Goal: Contribute content: Add original content to the website for others to see

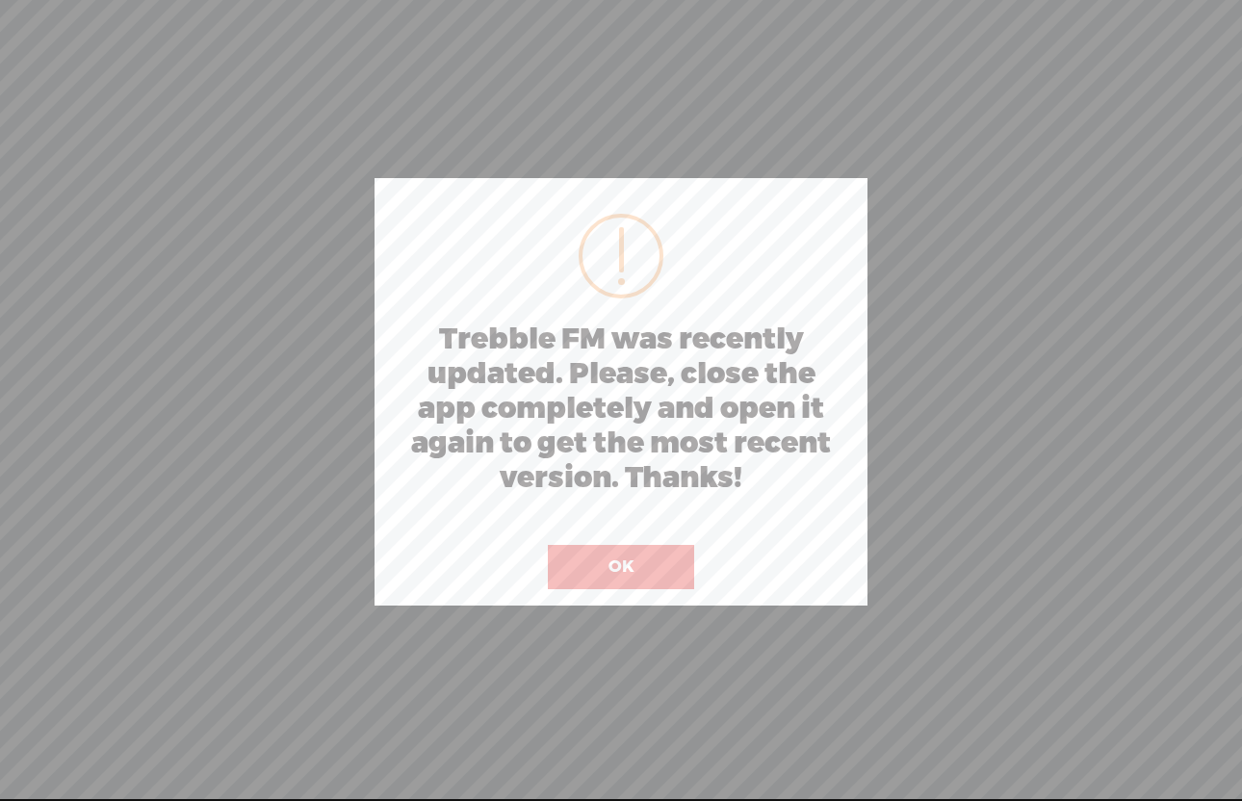
click at [600, 564] on button "OK" at bounding box center [621, 567] width 146 height 44
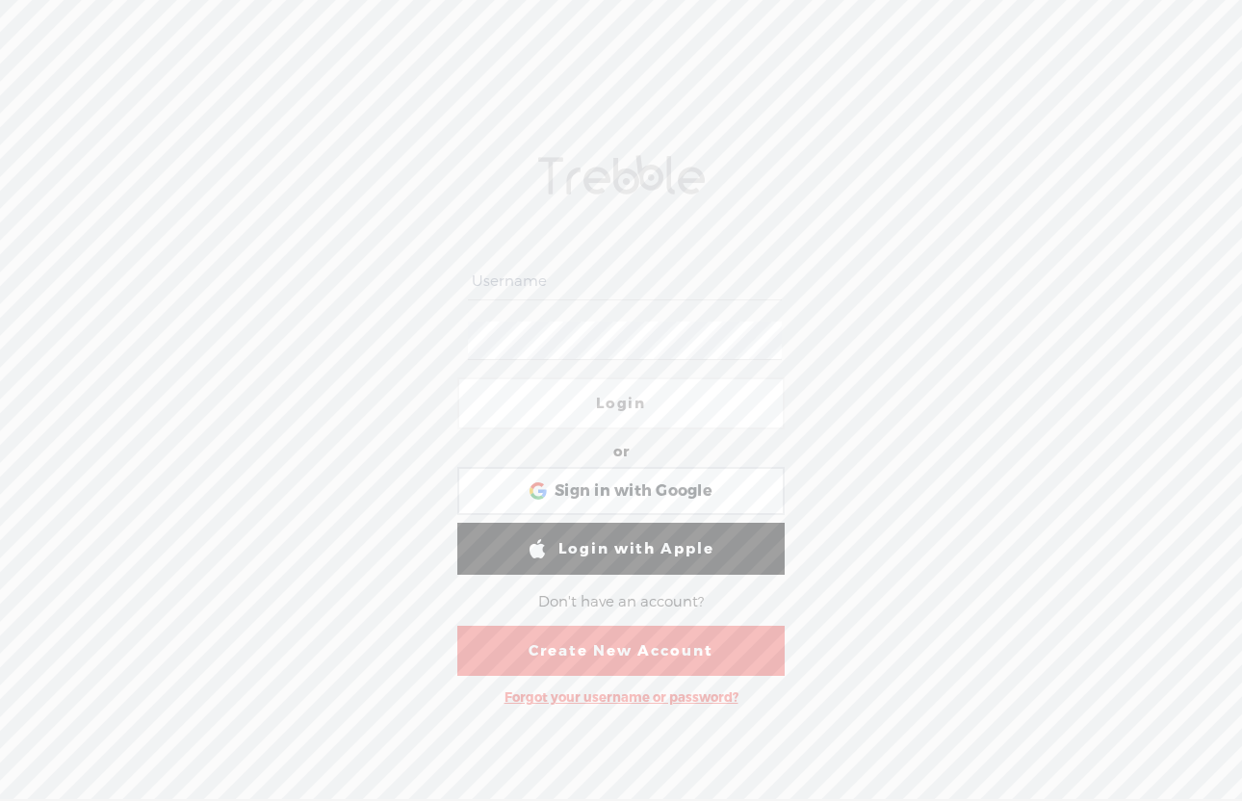
type input "[EMAIL_ADDRESS][DOMAIN_NAME]"
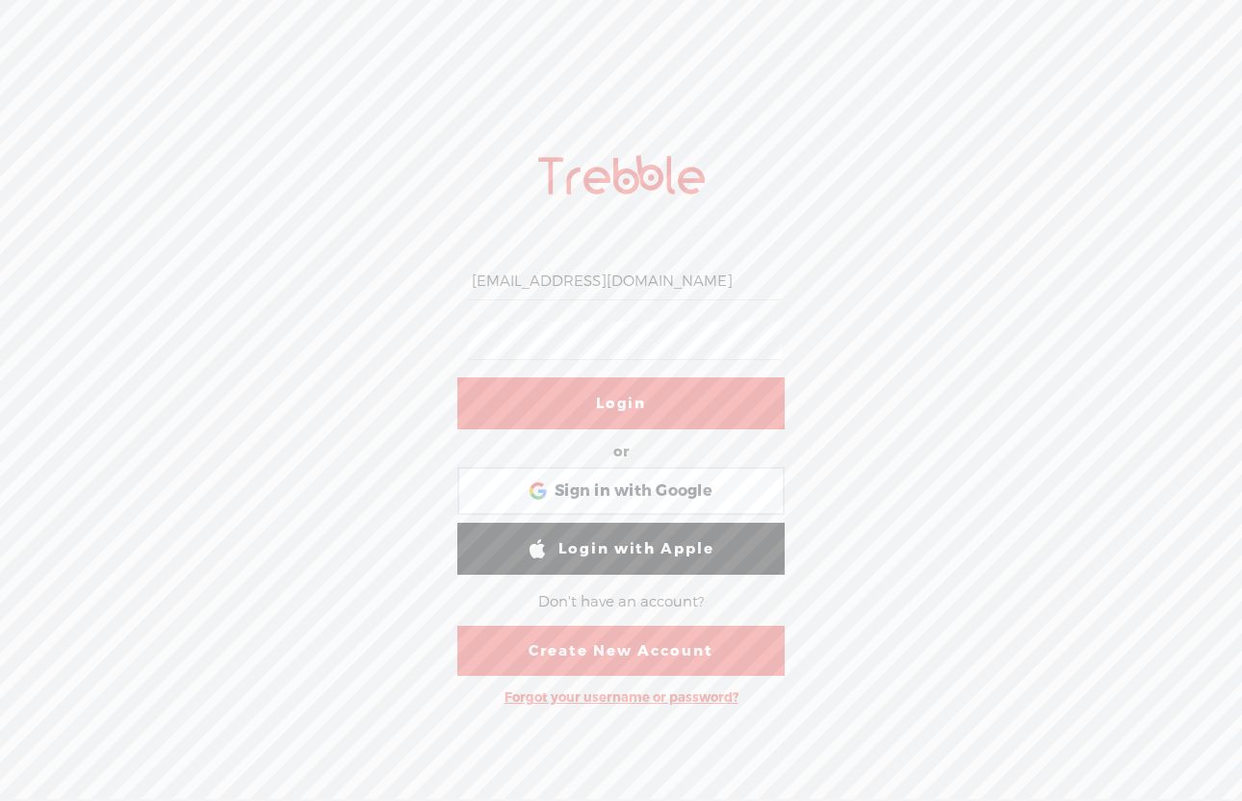
click at [571, 398] on link "Login" at bounding box center [620, 403] width 327 height 52
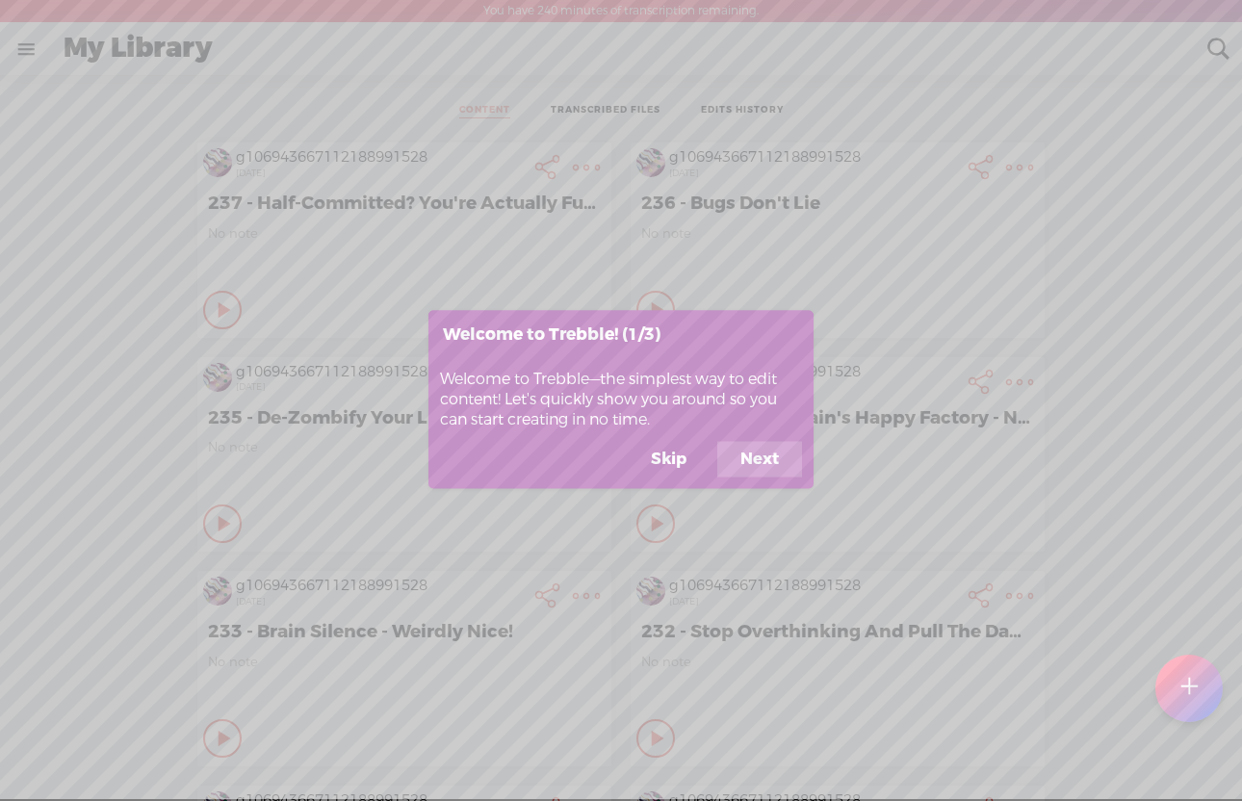
click at [670, 456] on button "Skip" at bounding box center [669, 459] width 82 height 37
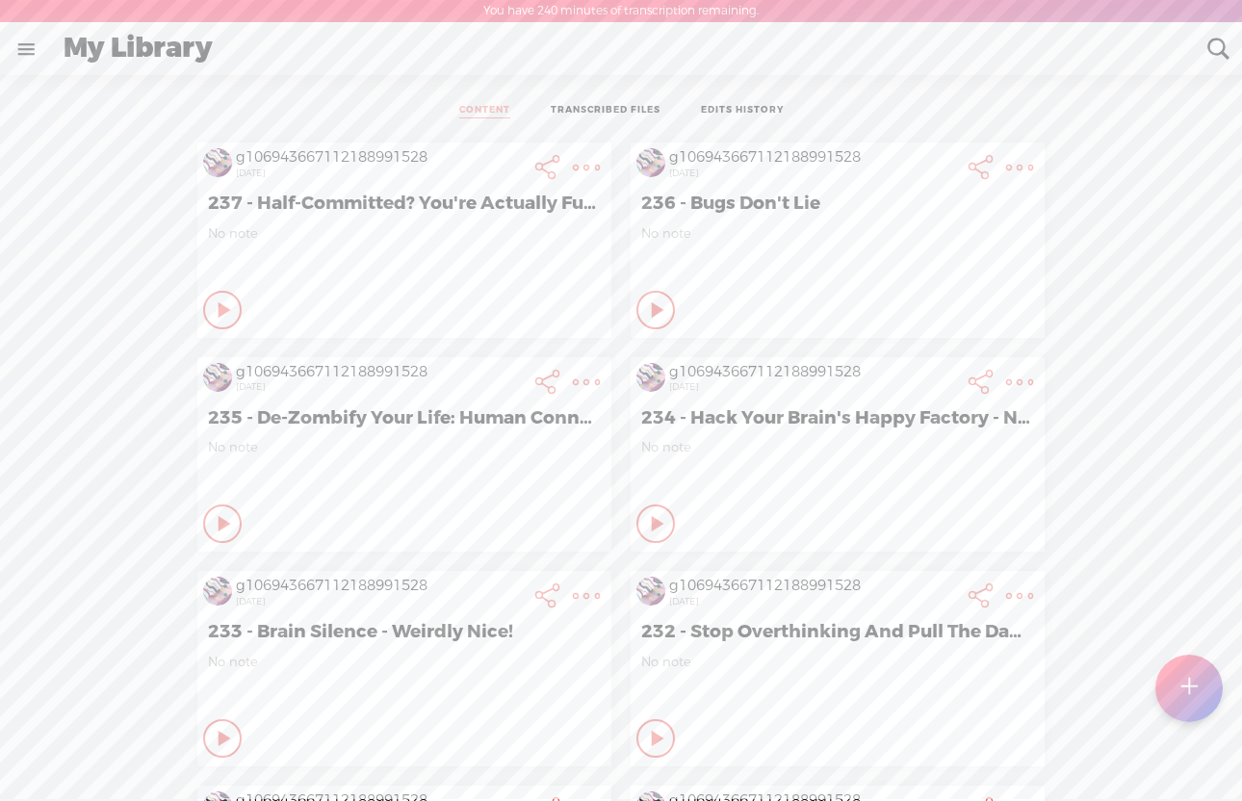
click at [1191, 689] on t at bounding box center [1188, 688] width 16 height 42
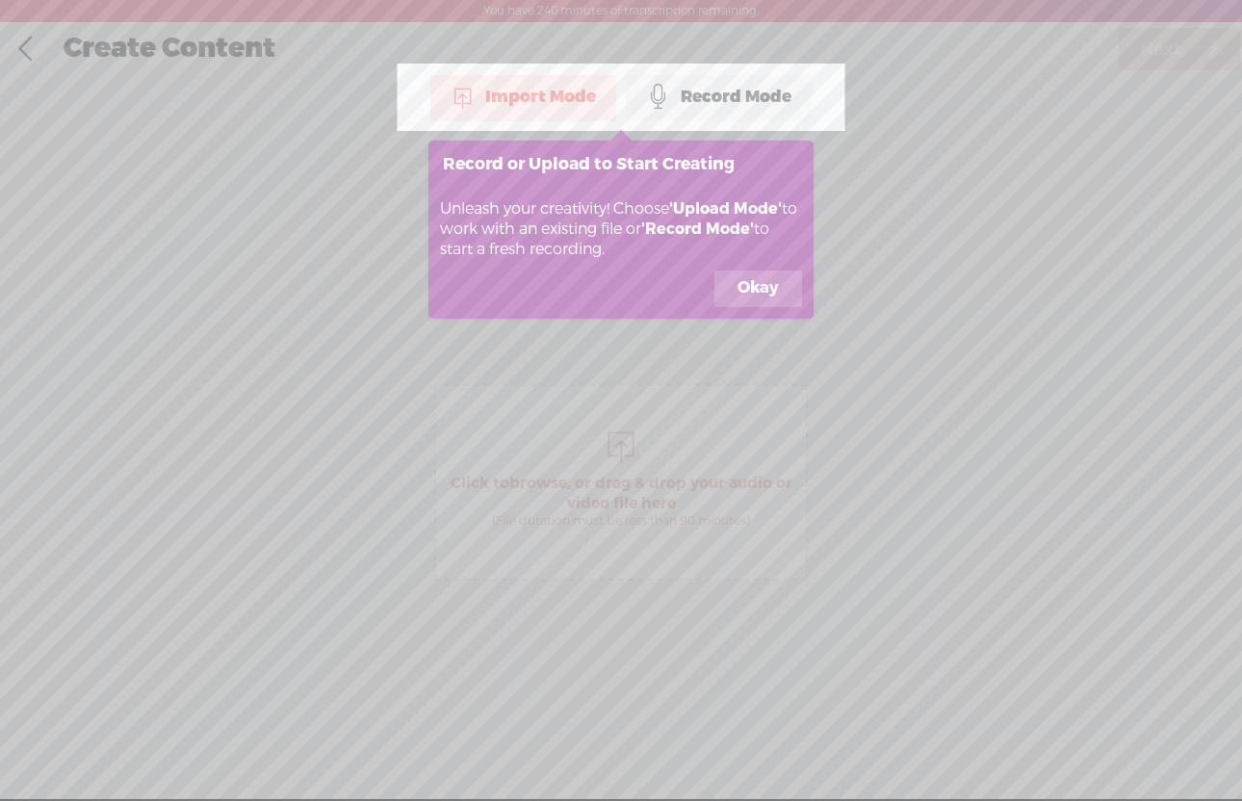
click at [753, 286] on button "Okay" at bounding box center [758, 288] width 88 height 37
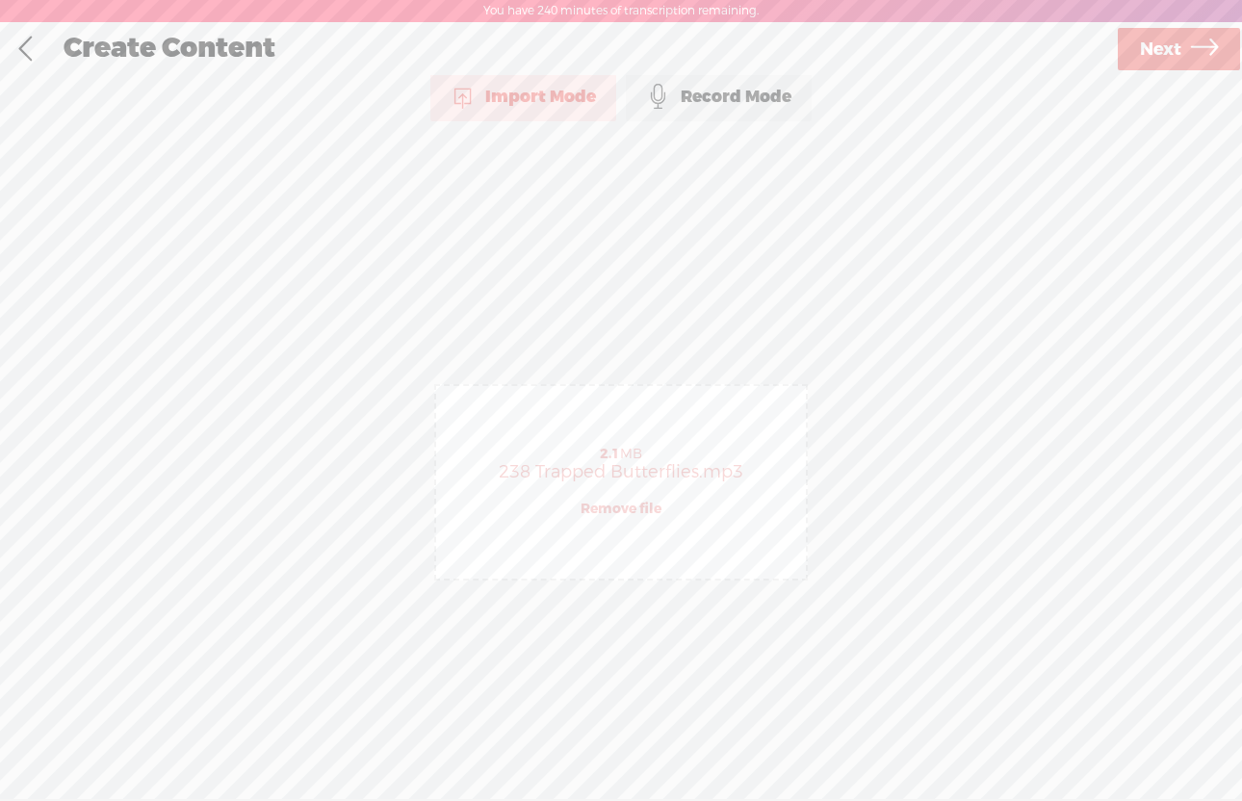
click at [1174, 46] on span "Next" at bounding box center [1160, 49] width 41 height 49
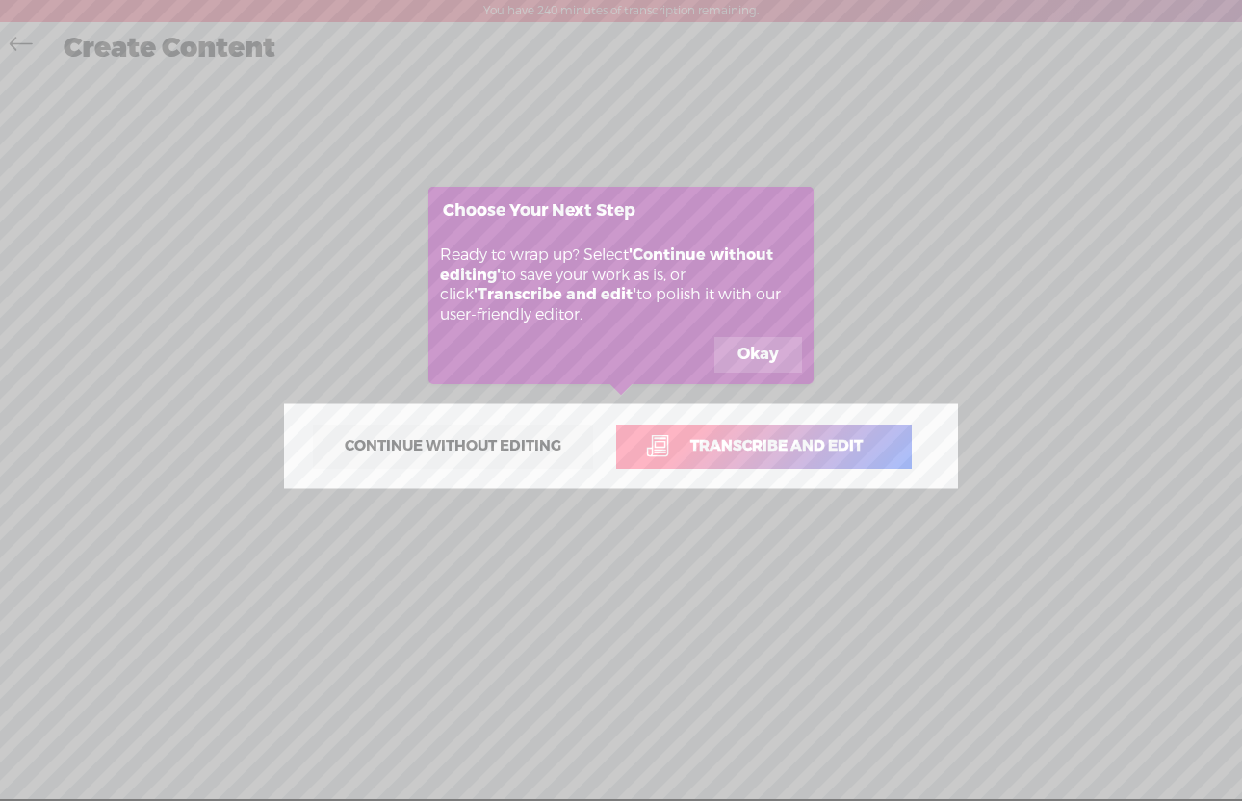
click at [723, 454] on span "Transcribe and edit" at bounding box center [776, 446] width 213 height 22
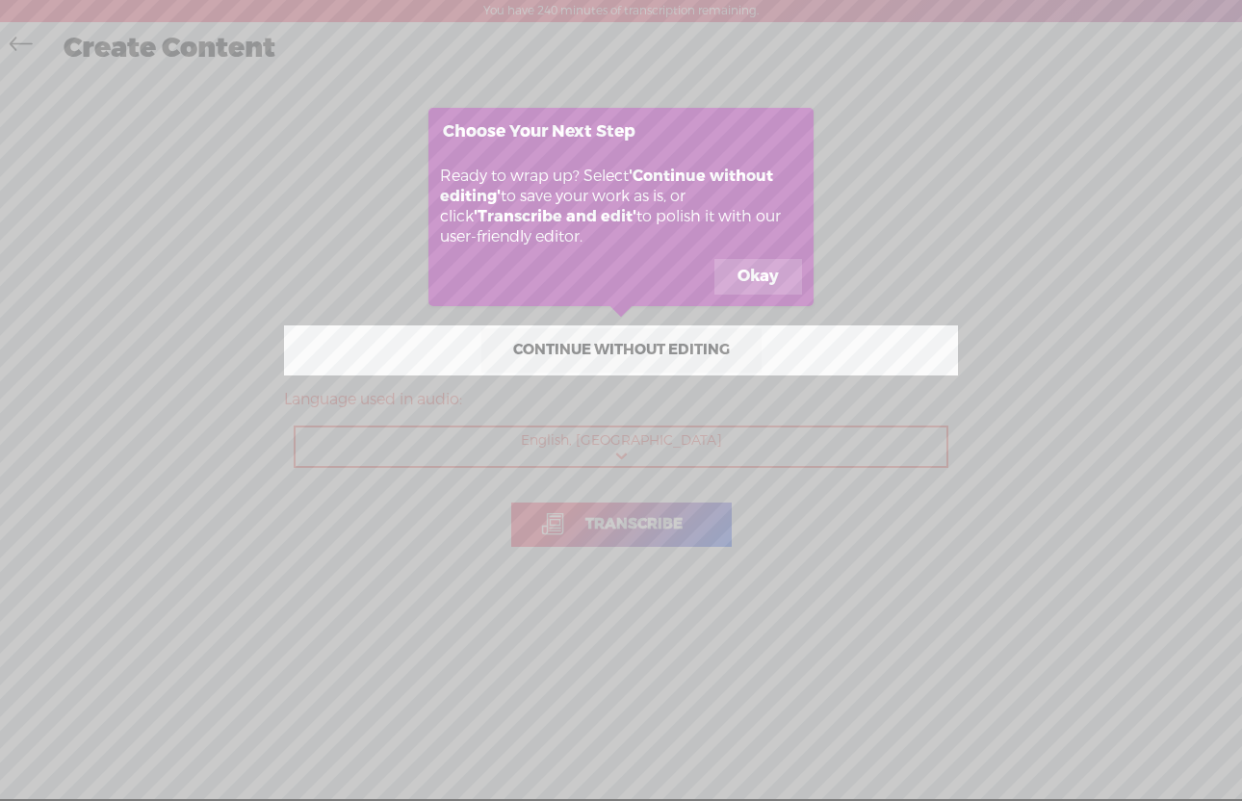
click at [752, 270] on button "Okay" at bounding box center [758, 277] width 88 height 37
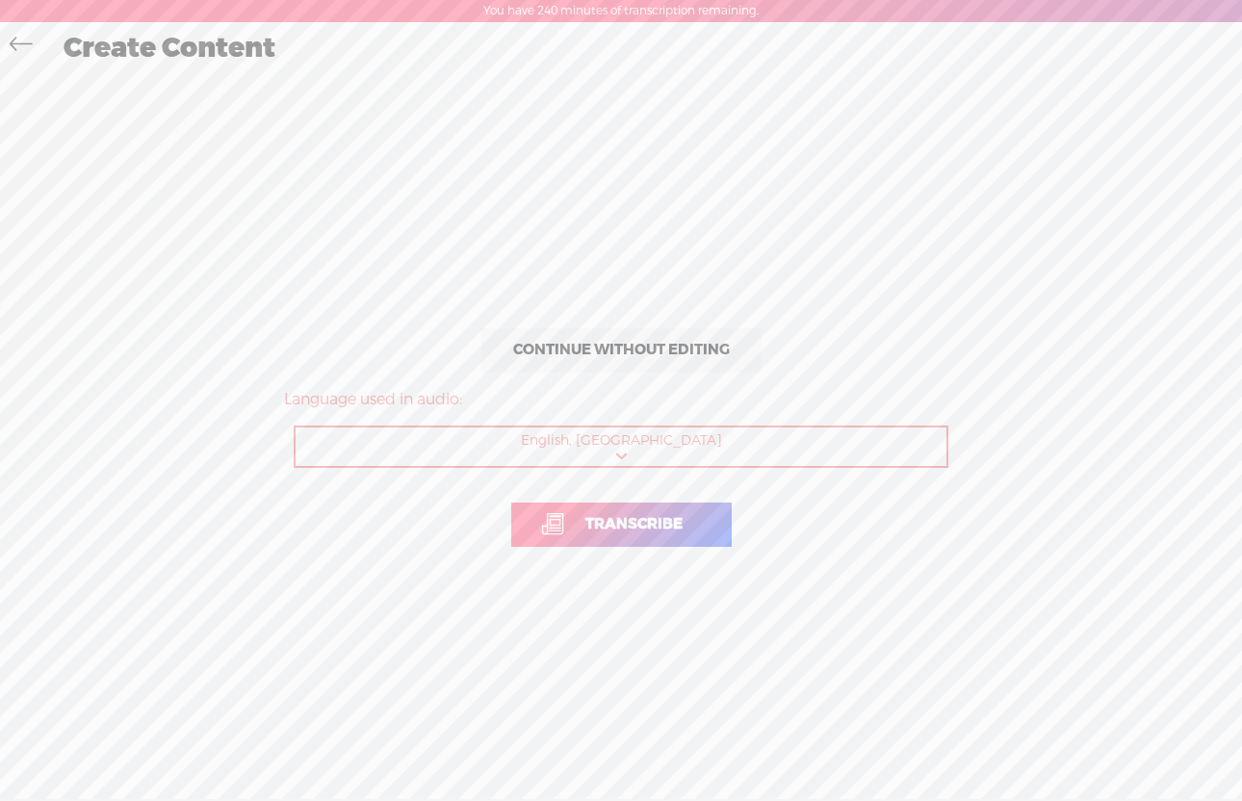
click at [535, 523] on link "Transcribe" at bounding box center [621, 524] width 220 height 44
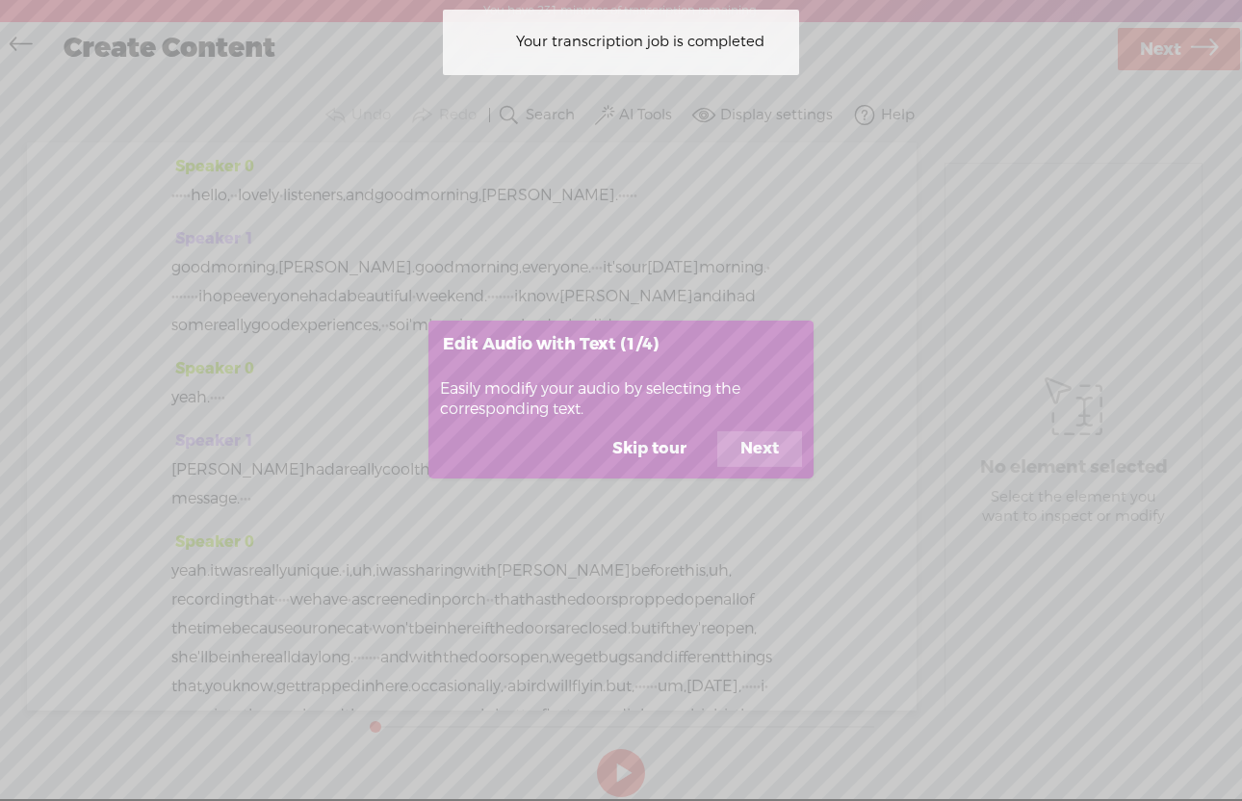
click at [660, 454] on button "Skip tour" at bounding box center [649, 449] width 120 height 37
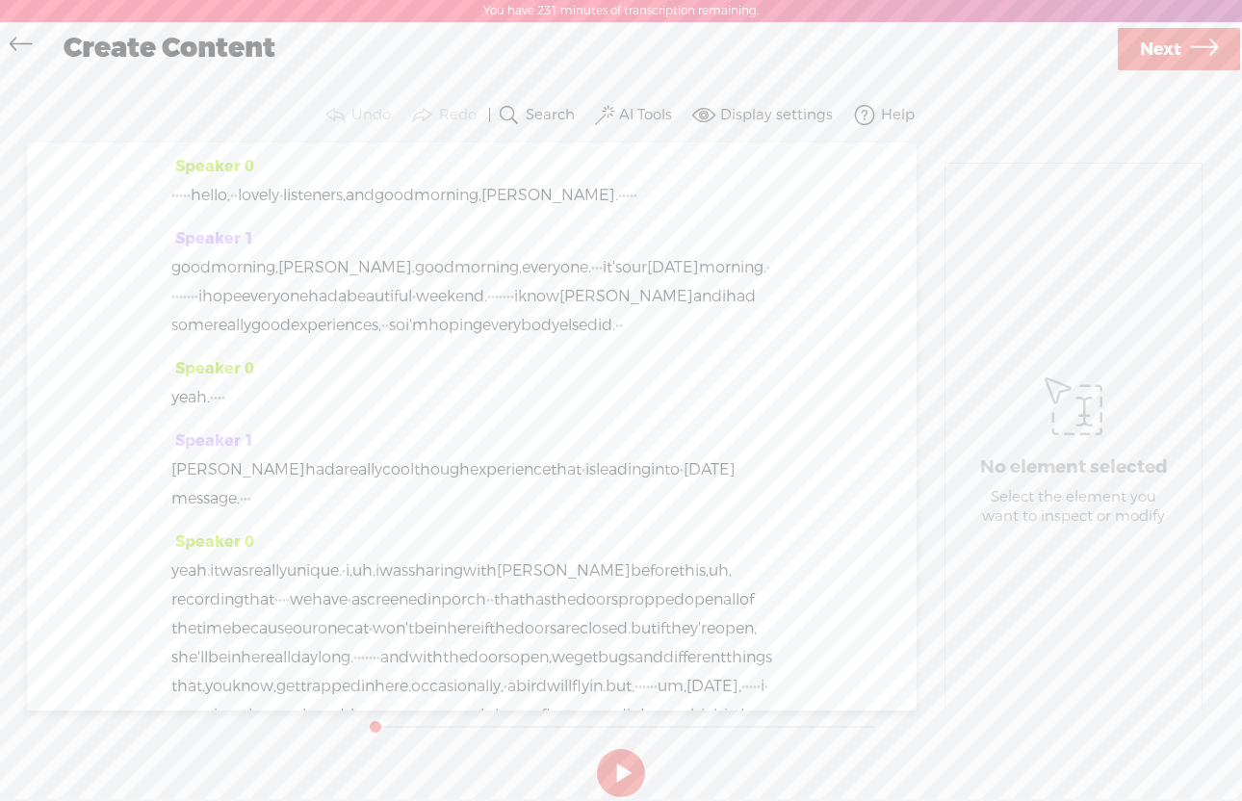
drag, startPoint x: 223, startPoint y: 198, endPoint x: 162, endPoint y: 198, distance: 61.6
click at [162, 198] on div "Speaker 0 · · · · · hello, · · lovely · listeners, and good morning, [PERSON_NA…" at bounding box center [471, 426] width 889 height 568
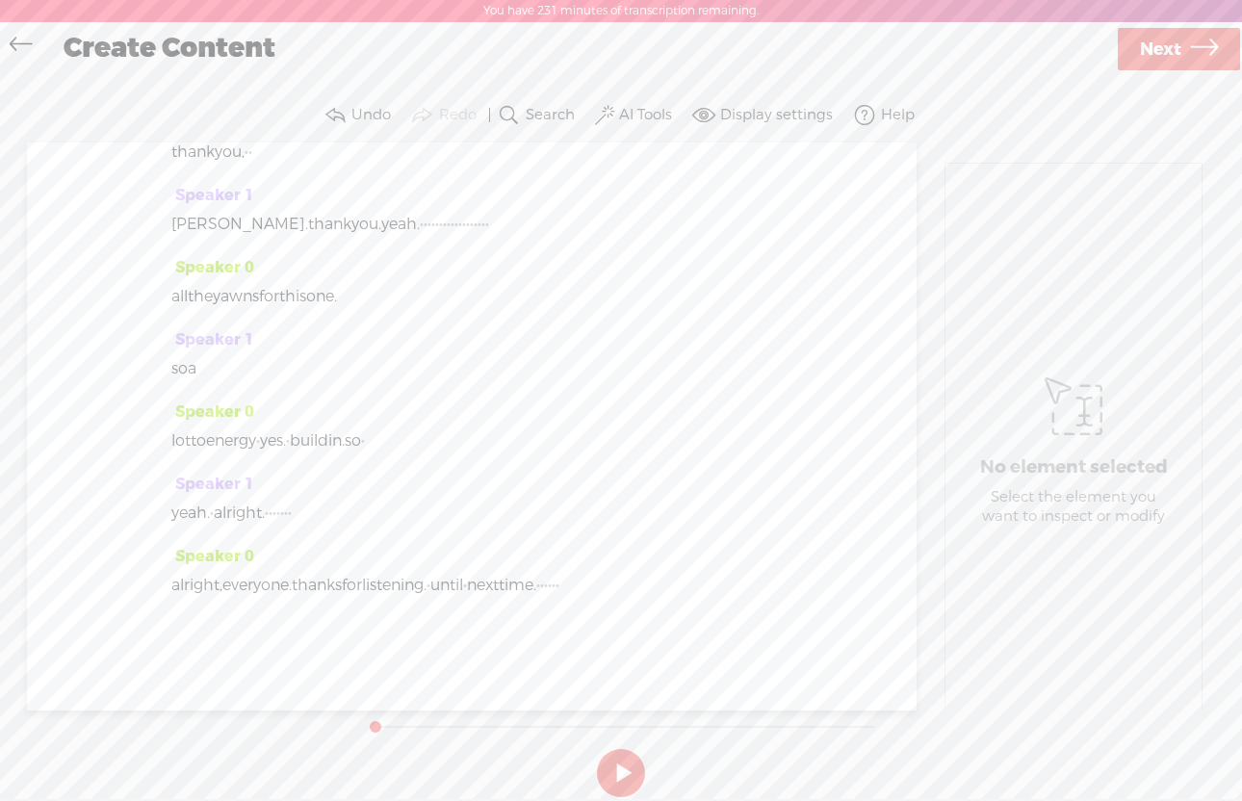
scroll to position [5140, 0]
drag, startPoint x: 629, startPoint y: 585, endPoint x: 716, endPoint y: 582, distance: 87.6
click at [716, 582] on div "alright, everyone. thanks for listening. · until · next time. · · · · · ·" at bounding box center [471, 585] width 601 height 29
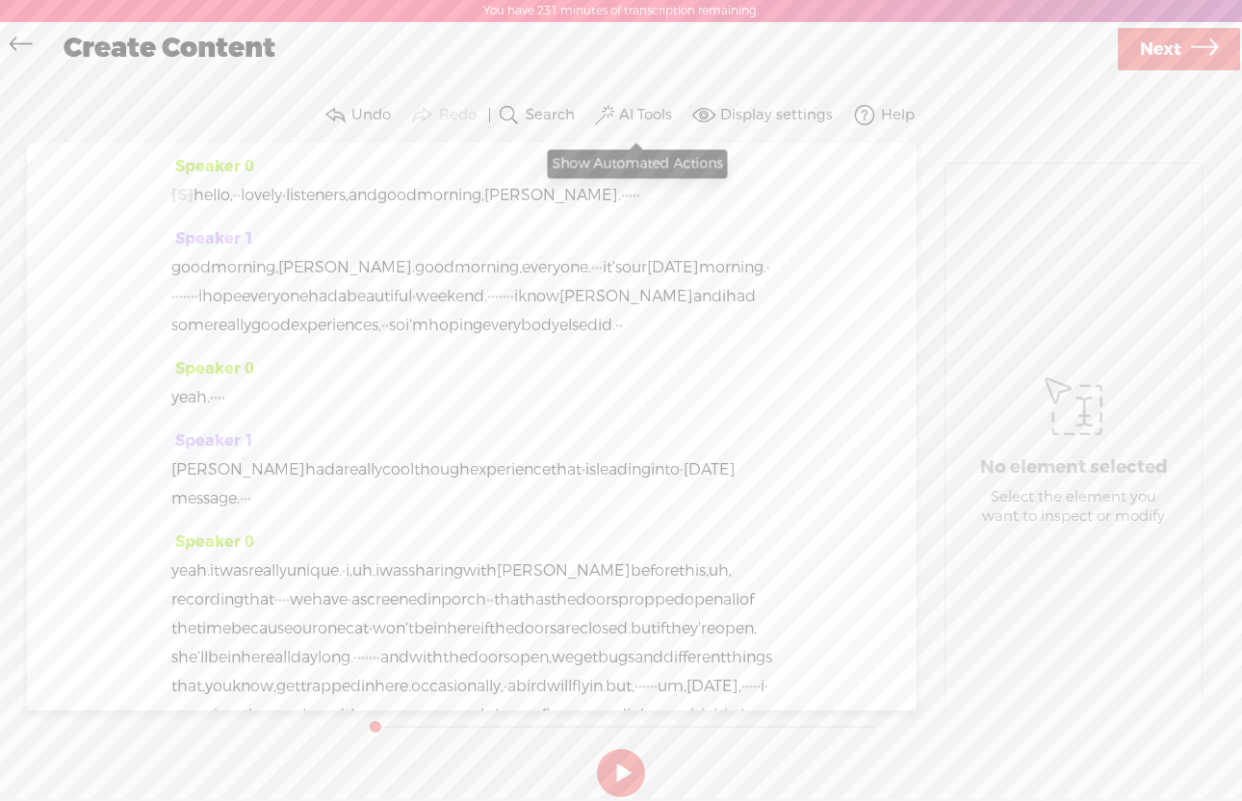
click at [634, 106] on label "AI Tools" at bounding box center [645, 115] width 53 height 19
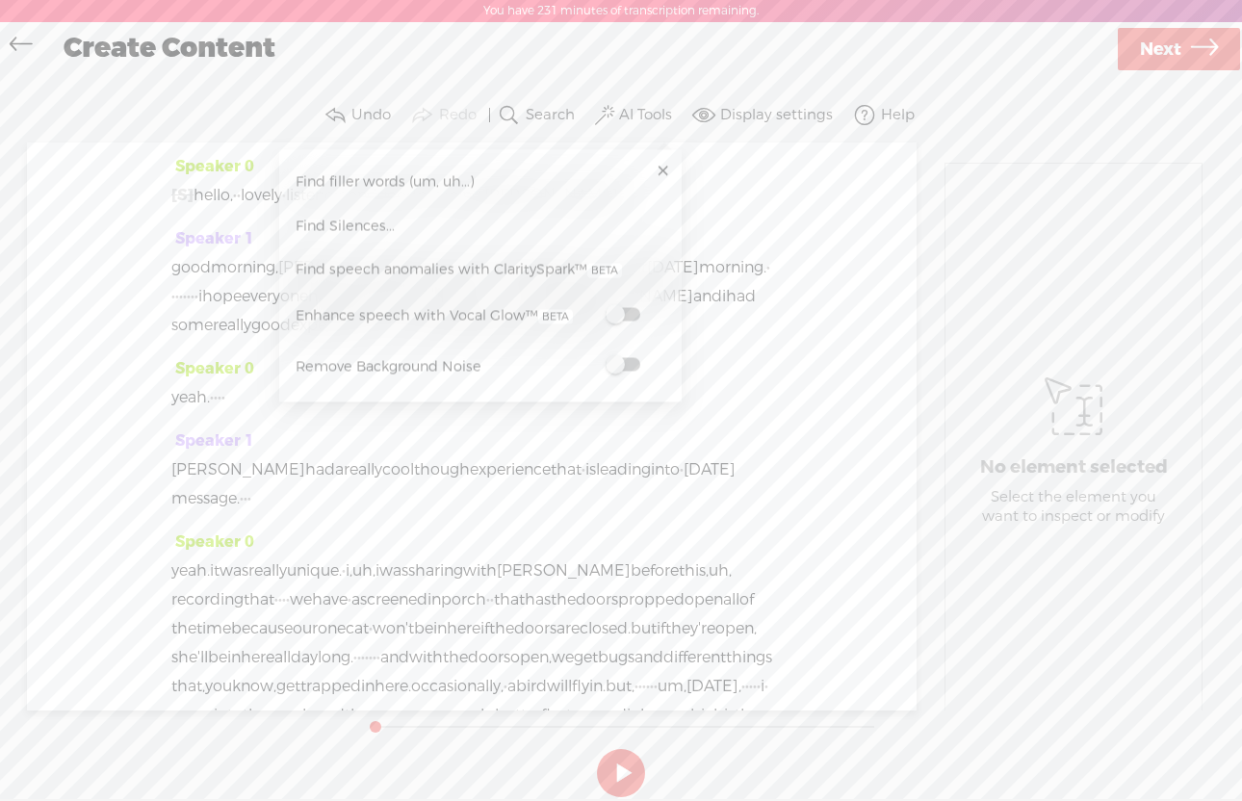
click at [631, 317] on span at bounding box center [622, 314] width 35 height 13
click at [614, 771] on button at bounding box center [621, 773] width 48 height 48
click at [662, 168] on link at bounding box center [662, 171] width 19 height 19
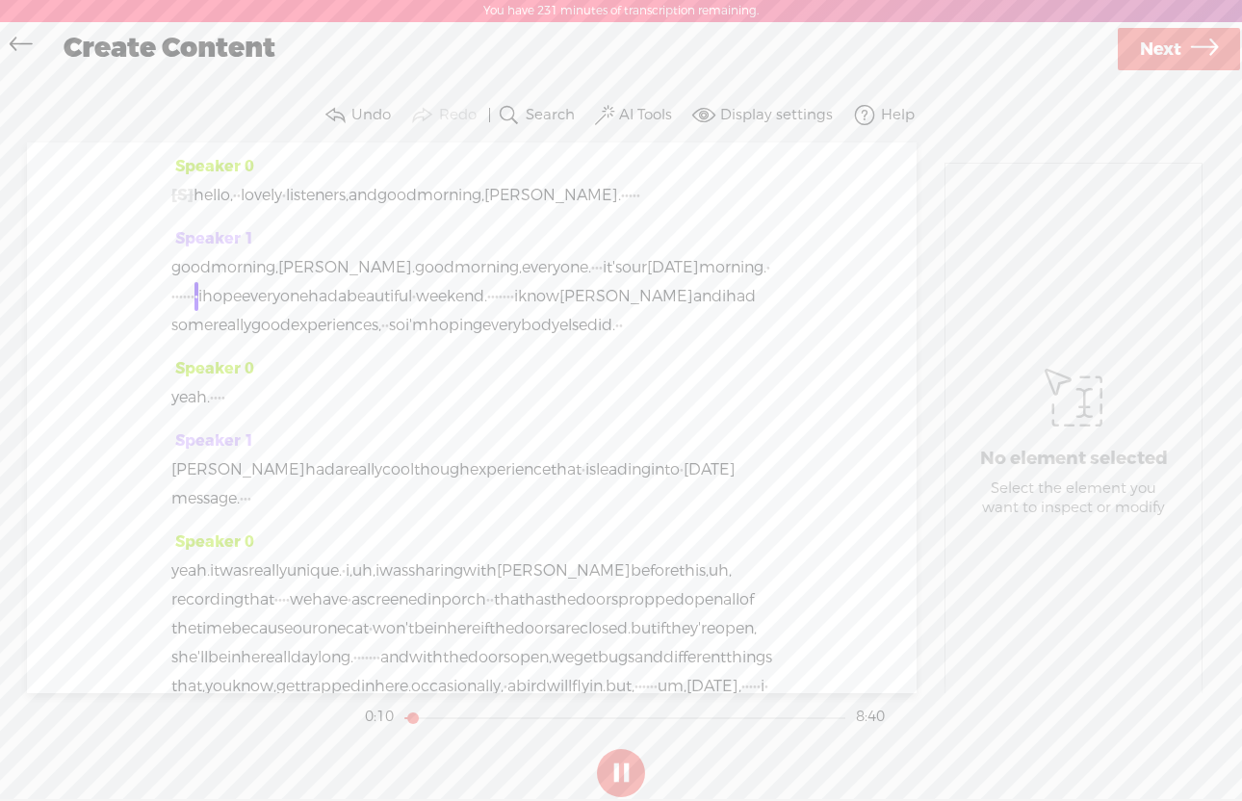
click at [621, 778] on button at bounding box center [621, 773] width 48 height 48
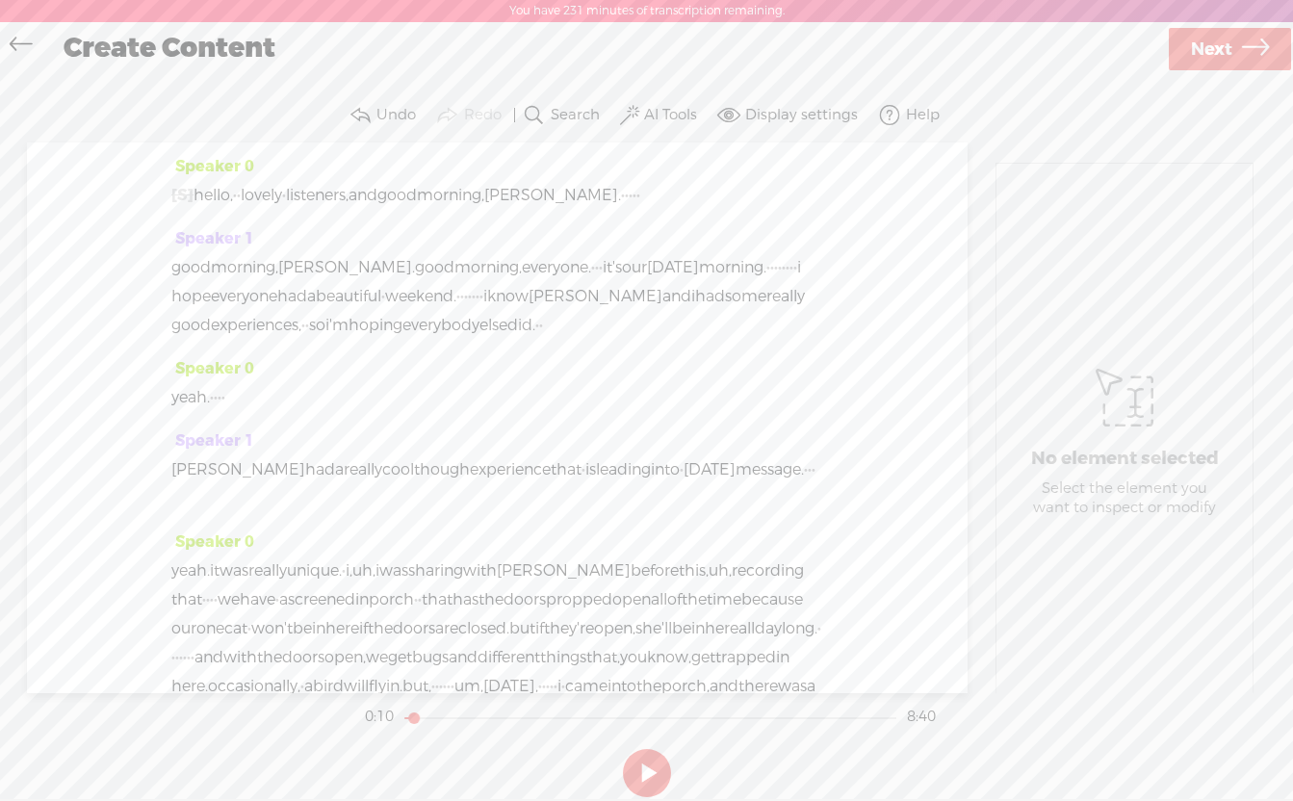
click at [1194, 42] on span "Next" at bounding box center [1211, 49] width 41 height 49
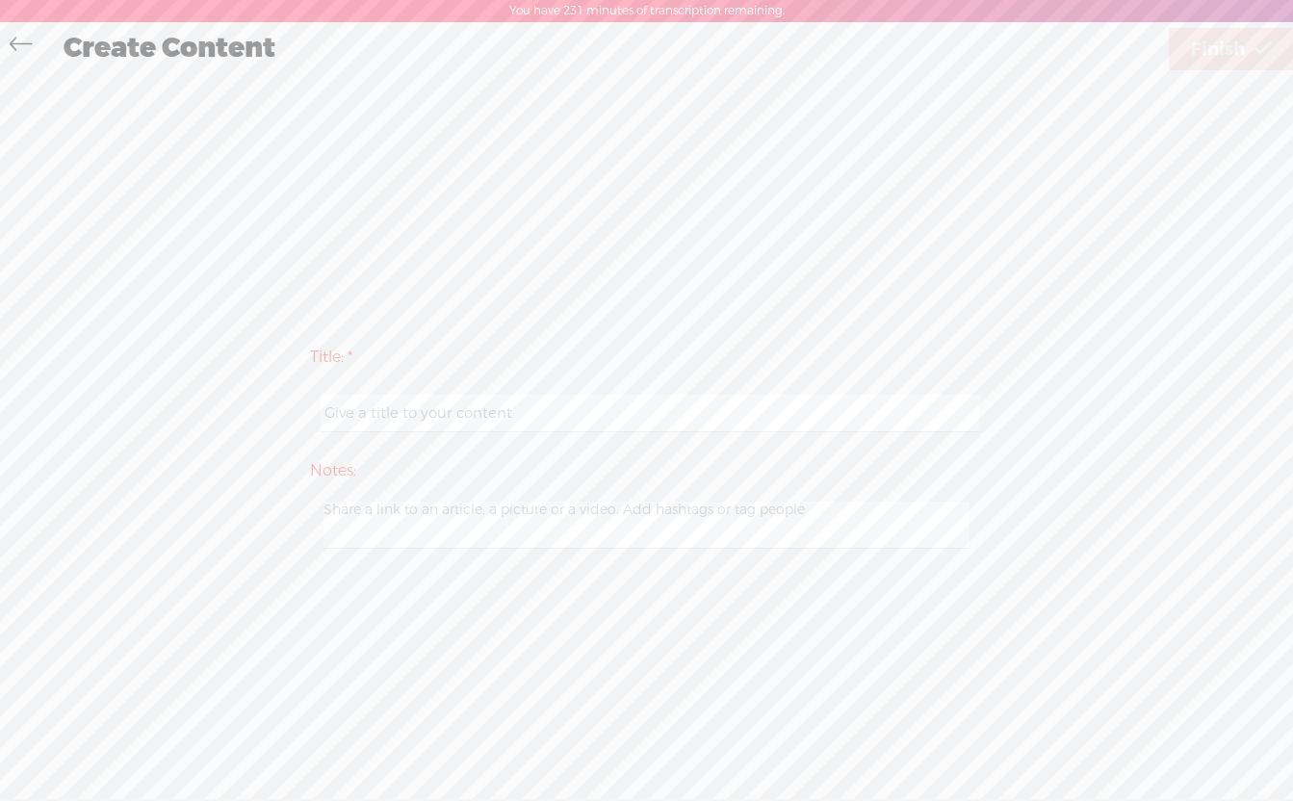
click at [358, 410] on input "text" at bounding box center [650, 414] width 659 height 38
paste input "When Butterflies Speak"
click at [489, 415] on input "238 - When Butterflies Speak"" at bounding box center [650, 414] width 659 height 38
click at [554, 413] on input "238 - When Butterflies Speak"" at bounding box center [650, 414] width 659 height 38
type input "238 - When Butterflies Speak"
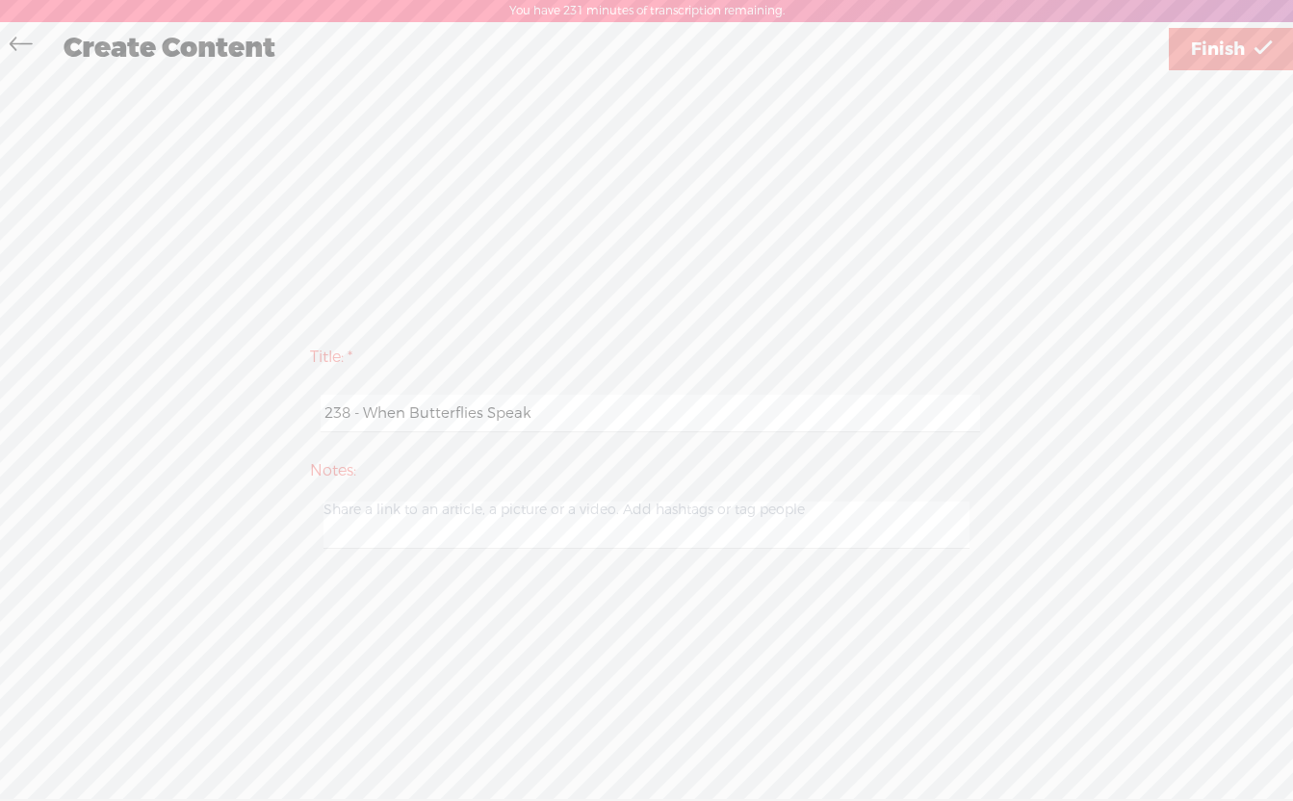
click at [1223, 51] on span "Finish" at bounding box center [1218, 49] width 54 height 49
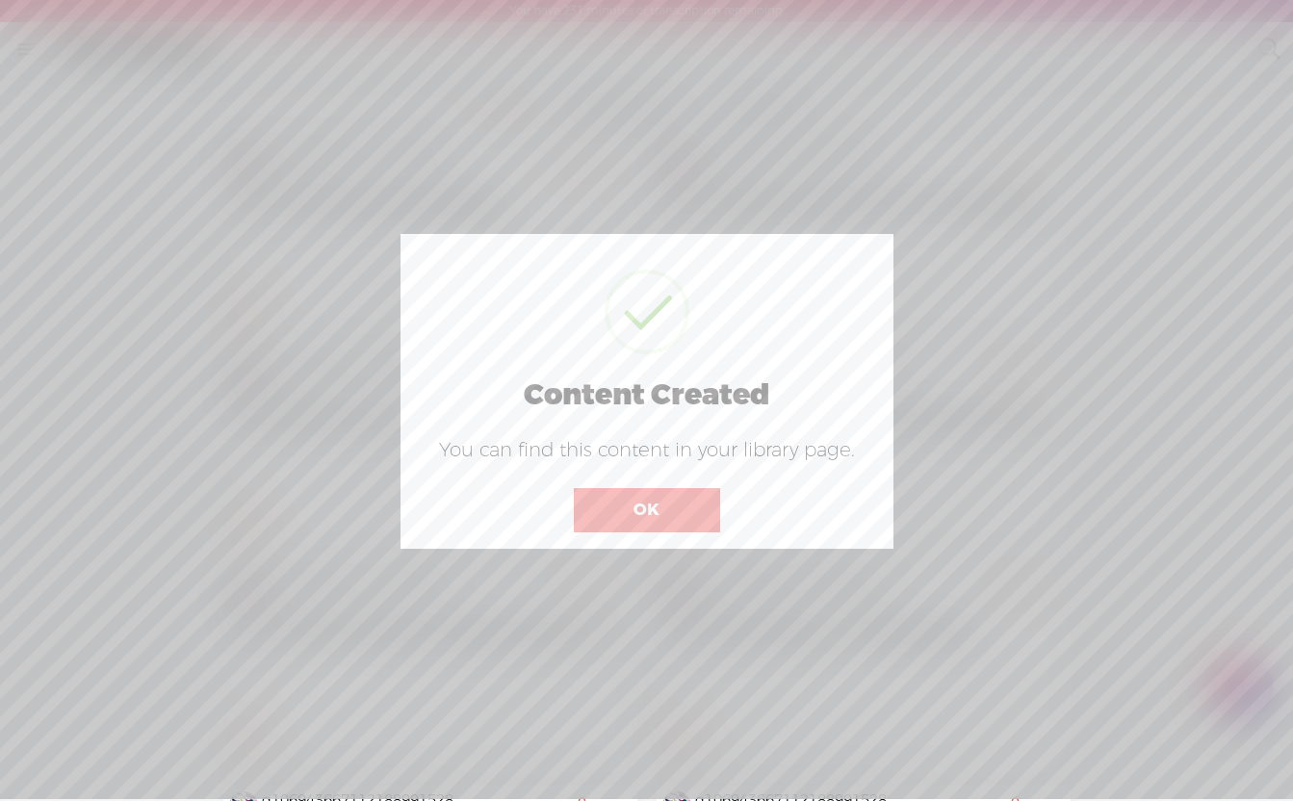
click at [660, 513] on button "OK" at bounding box center [647, 510] width 146 height 44
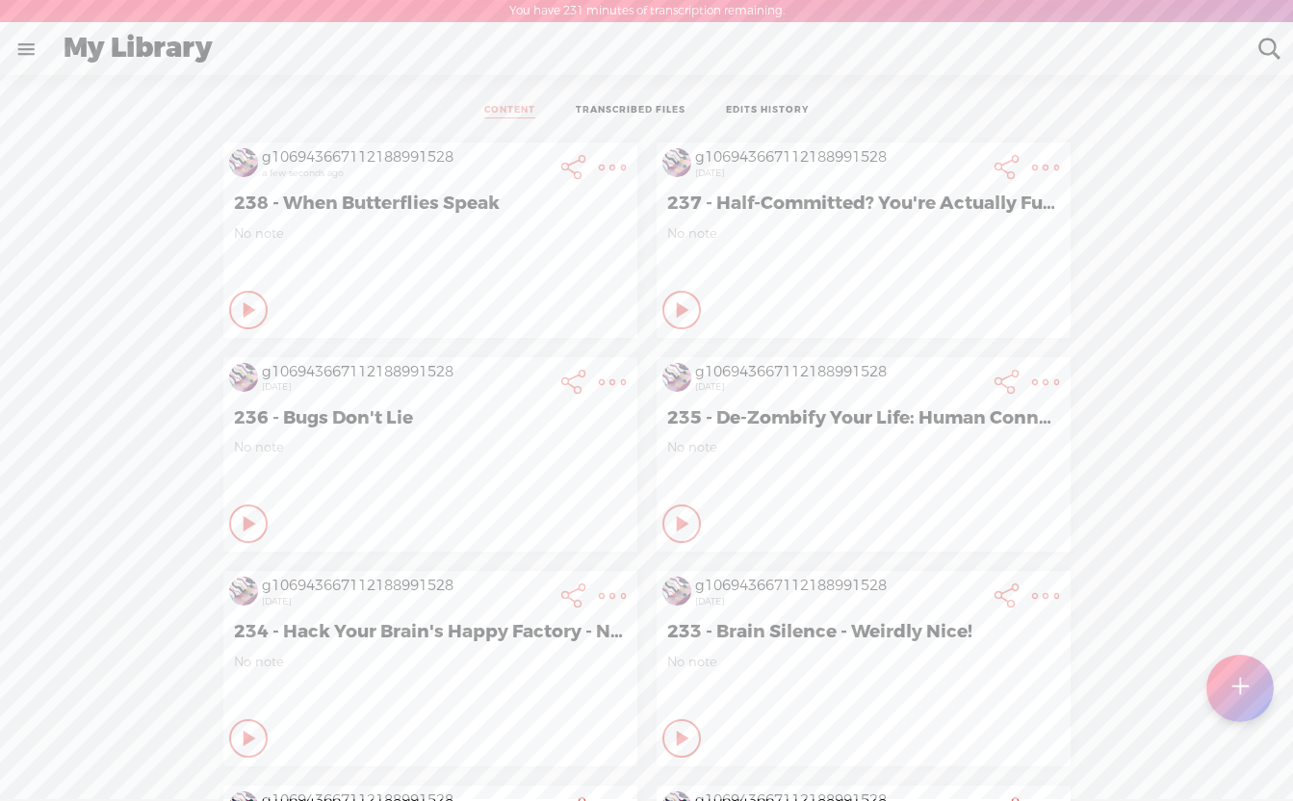
click at [606, 165] on t at bounding box center [612, 167] width 27 height 27
click at [441, 372] on link "Download Audio" at bounding box center [508, 366] width 218 height 44
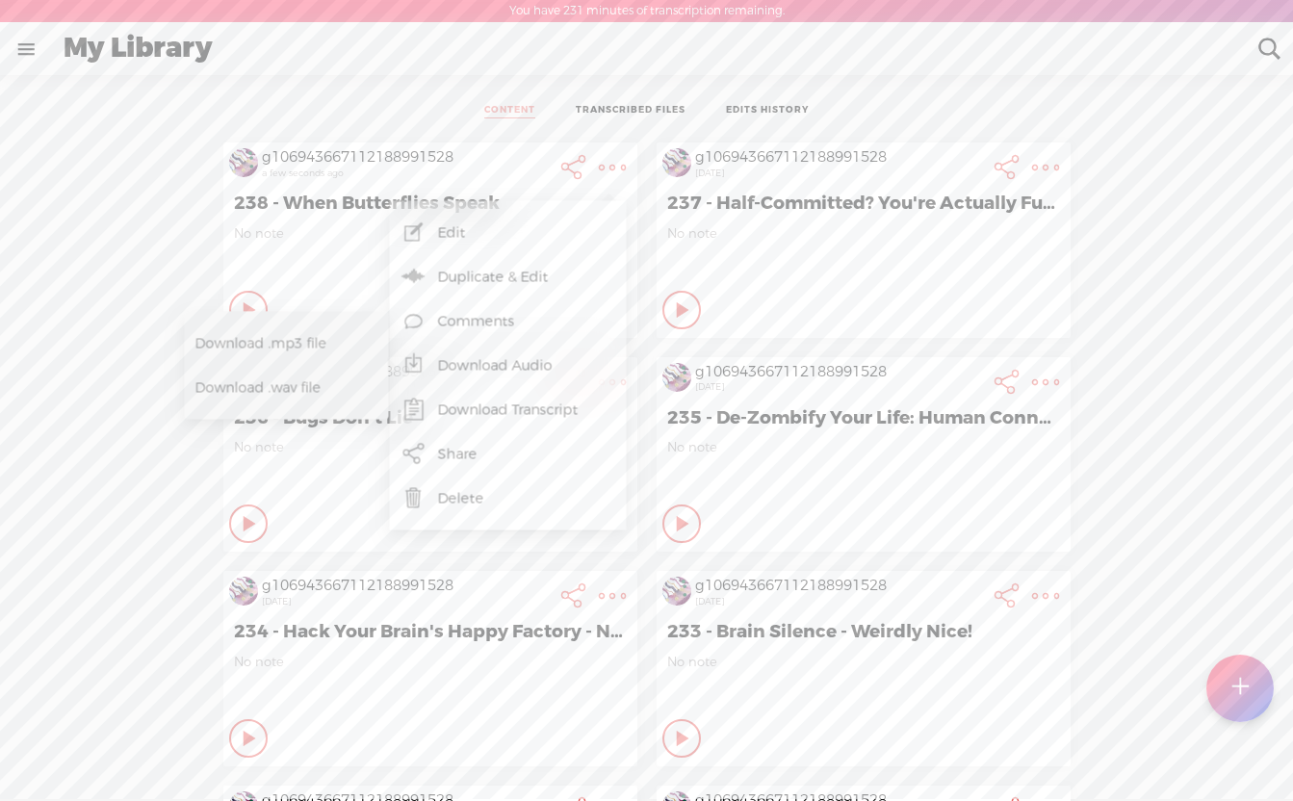
click at [298, 341] on span "Download .mp3 file" at bounding box center [279, 343] width 169 height 43
